Goal: Task Accomplishment & Management: Complete application form

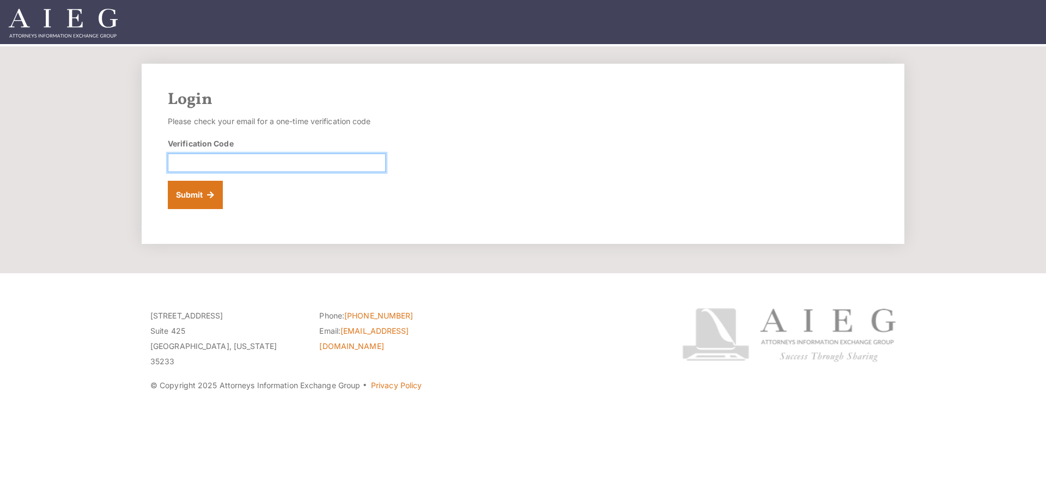
click at [217, 162] on input "Verification Code" at bounding box center [277, 163] width 218 height 19
paste input "060818"
type input "060818"
click at [200, 189] on button "Submit" at bounding box center [195, 195] width 55 height 28
click at [223, 156] on input "Verification Code" at bounding box center [277, 163] width 218 height 19
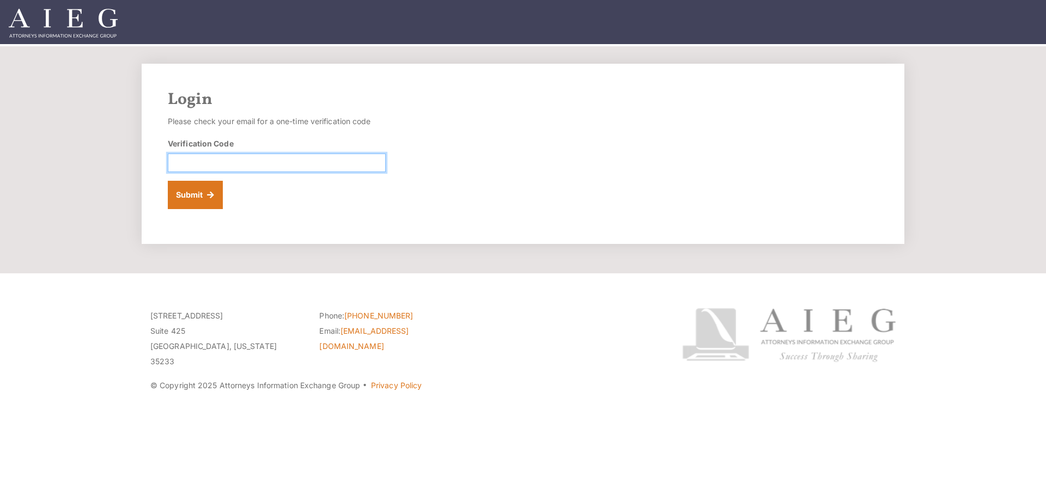
paste input "704070"
type input "704070"
click at [201, 201] on button "Submit" at bounding box center [195, 195] width 55 height 28
